Goal: Task Accomplishment & Management: Use online tool/utility

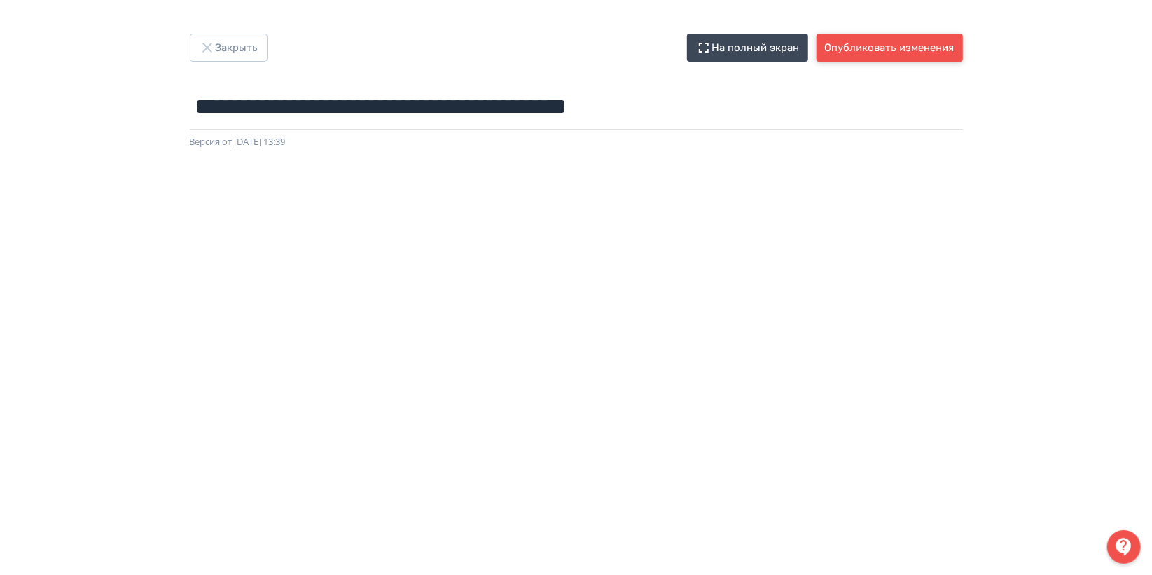
drag, startPoint x: 839, startPoint y: 53, endPoint x: 848, endPoint y: 132, distance: 78.9
click at [839, 53] on button "Опубликовать изменения" at bounding box center [890, 48] width 146 height 28
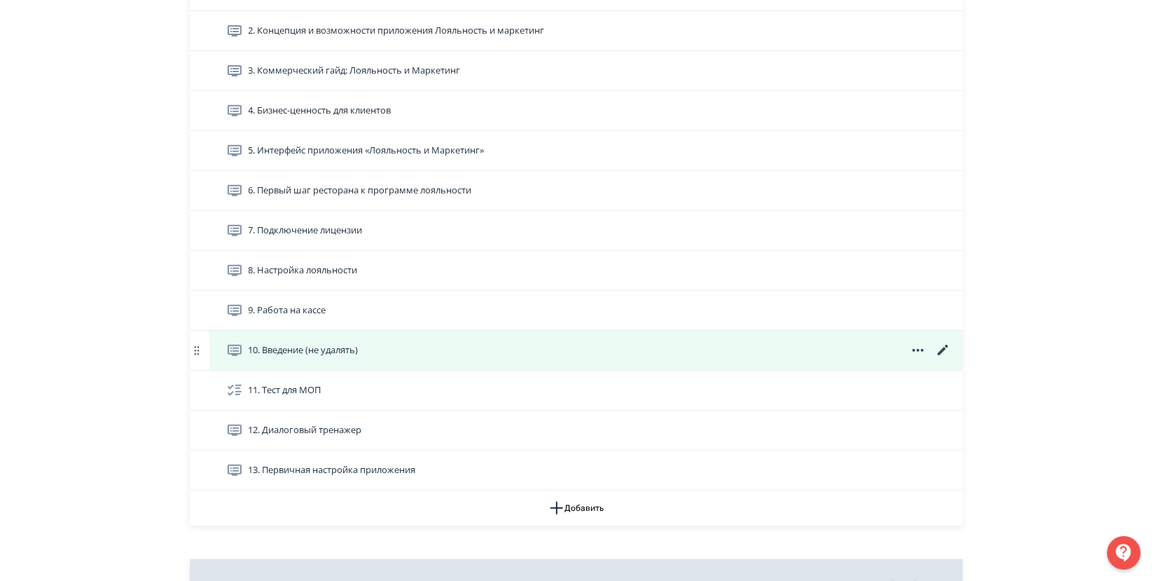
scroll to position [311, 0]
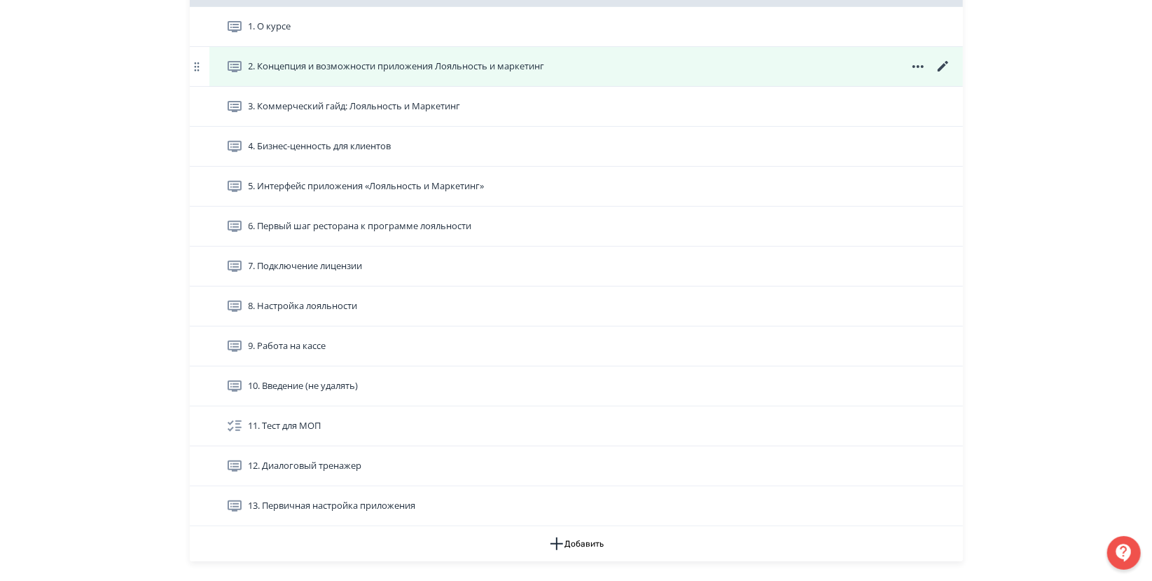
click at [338, 68] on span "2. Концепция и возможности приложения Лояльность и маркетинг" at bounding box center [397, 67] width 296 height 14
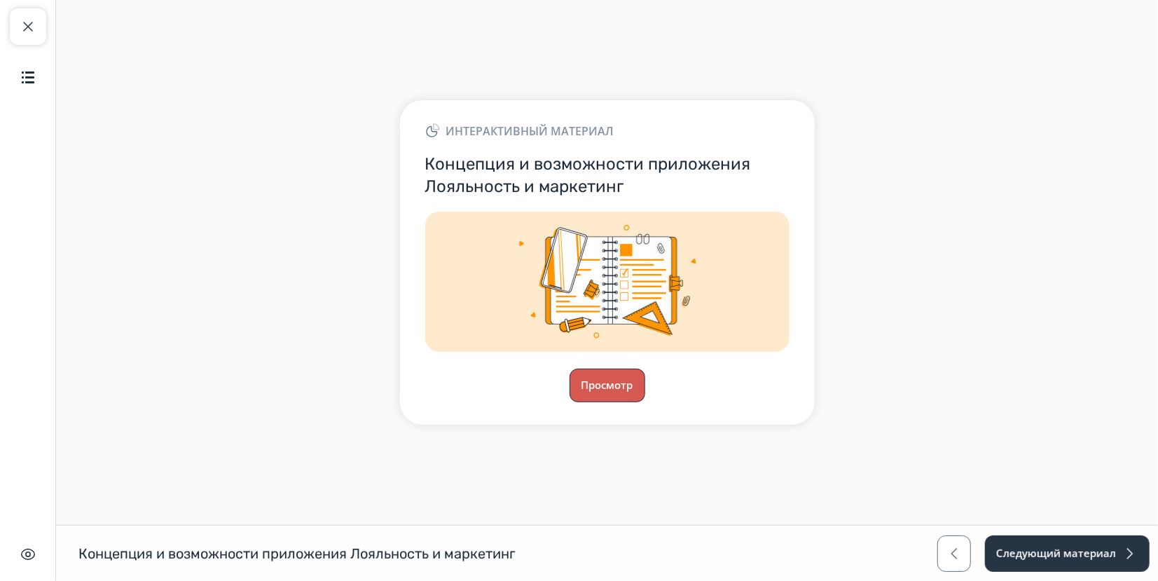
click at [597, 383] on button "Просмотр" at bounding box center [608, 385] width 76 height 34
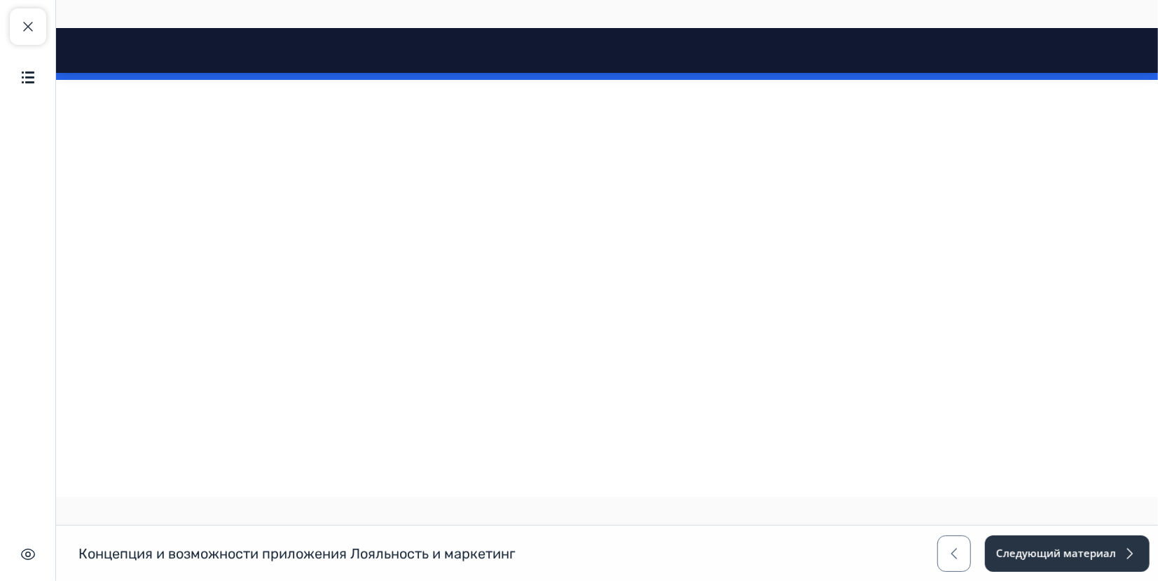
scroll to position [2422, 0]
click at [1096, 558] on button "Следующий материал" at bounding box center [1067, 553] width 166 height 36
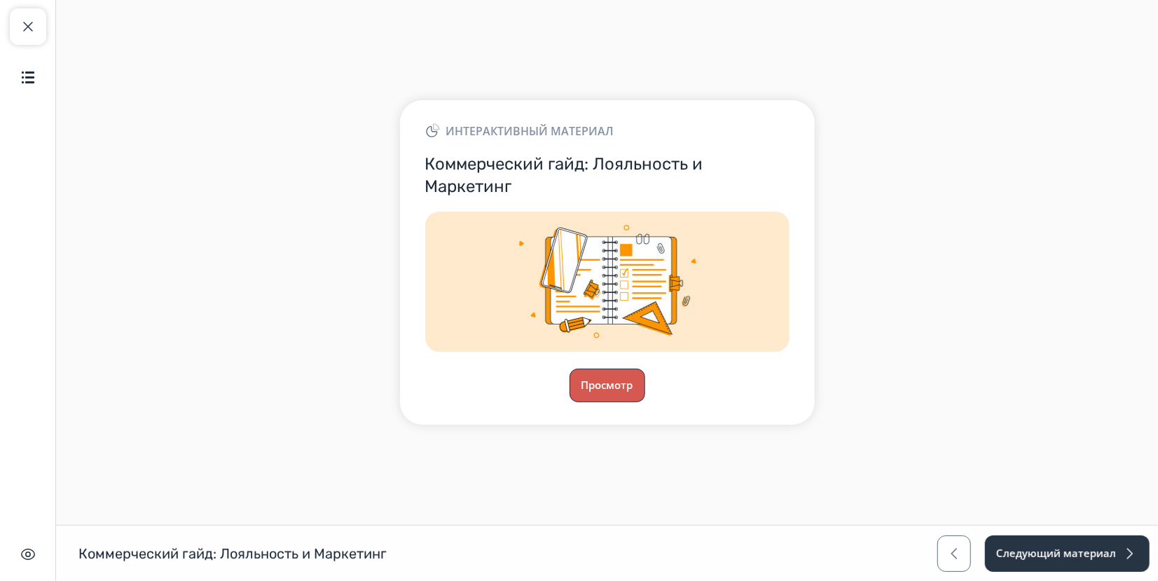
click at [624, 390] on button "Просмотр" at bounding box center [608, 385] width 76 height 34
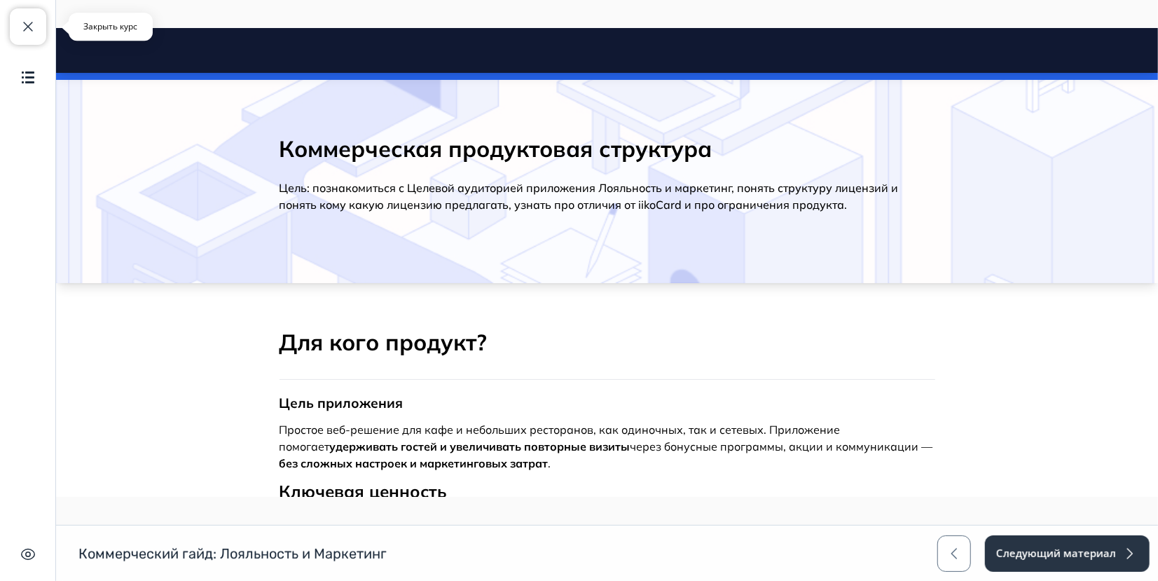
click at [32, 25] on span "button" at bounding box center [28, 26] width 17 height 17
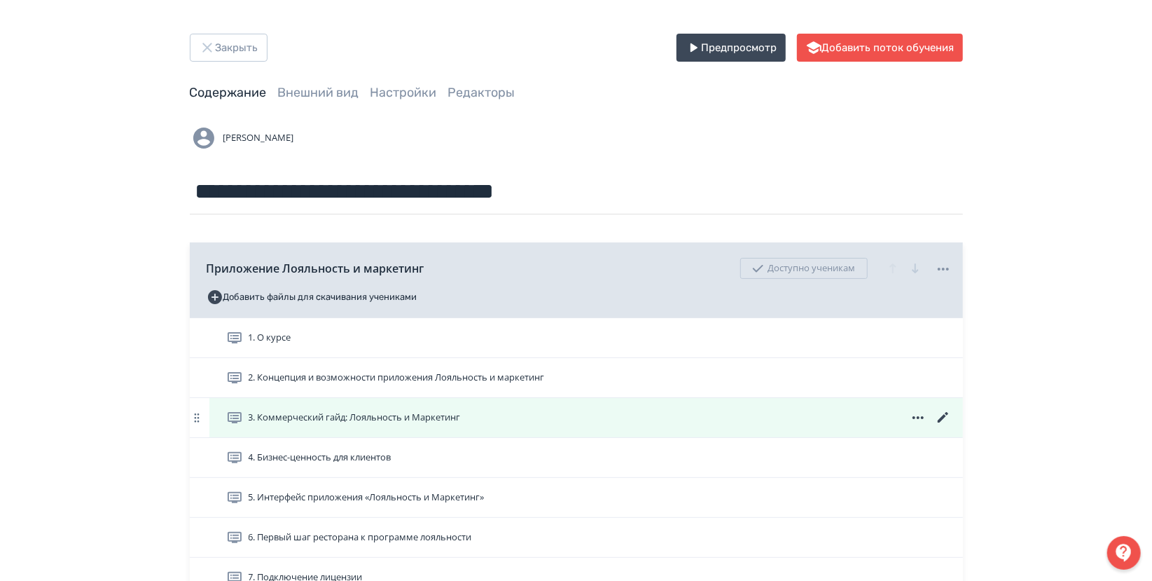
click at [333, 423] on span "3. Коммерческий гайд: Лояльность и Маркетинг" at bounding box center [355, 417] width 212 height 14
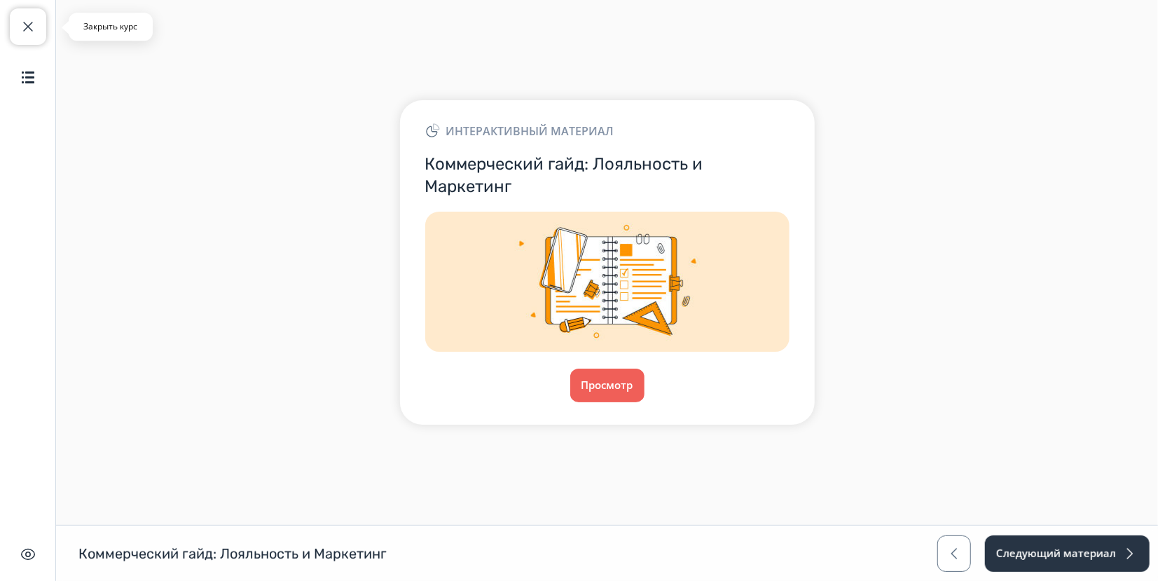
click at [12, 26] on button "Закрыть курс" at bounding box center [28, 26] width 36 height 36
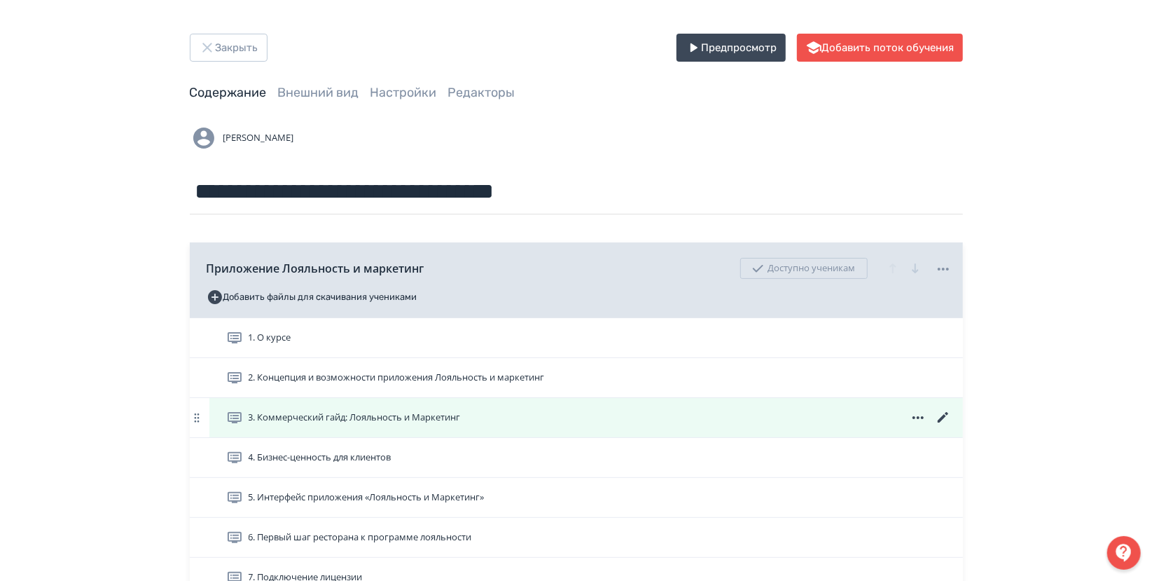
click at [940, 417] on icon at bounding box center [943, 417] width 17 height 17
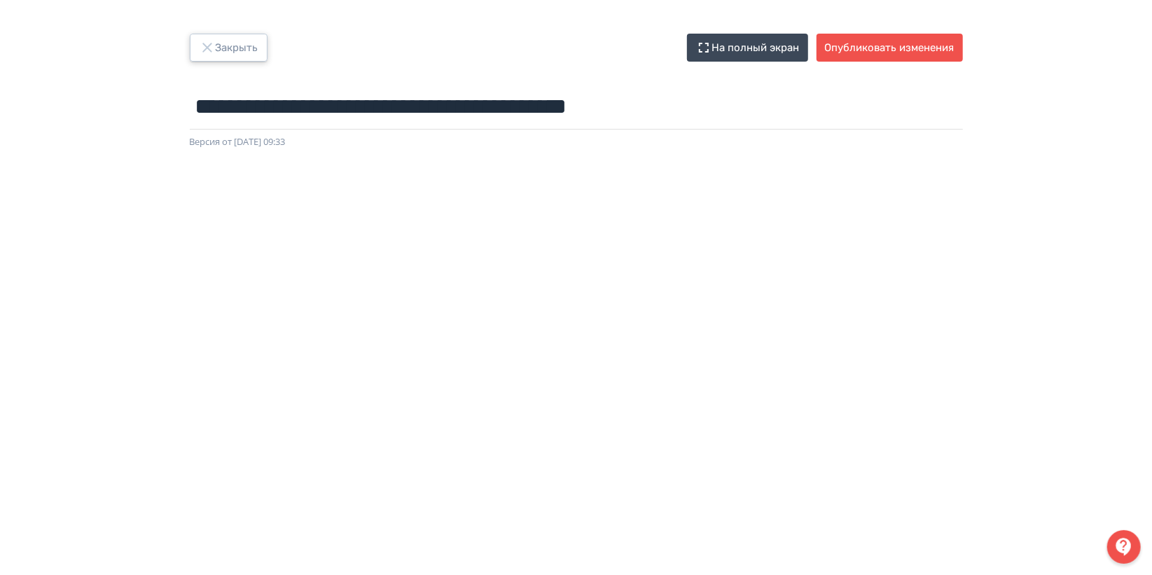
click at [218, 39] on button "Закрыть" at bounding box center [229, 48] width 78 height 28
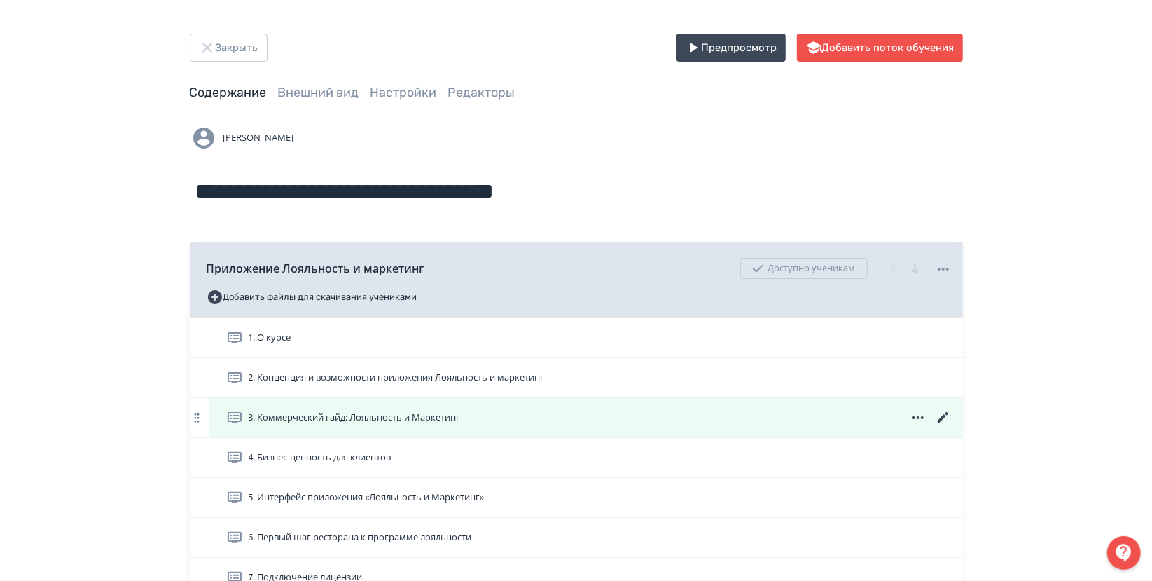
click at [428, 409] on span "3. Коммерческий гайд: Лояльность и Маркетинг" at bounding box center [346, 417] width 240 height 17
